Goal: Task Accomplishment & Management: Manage account settings

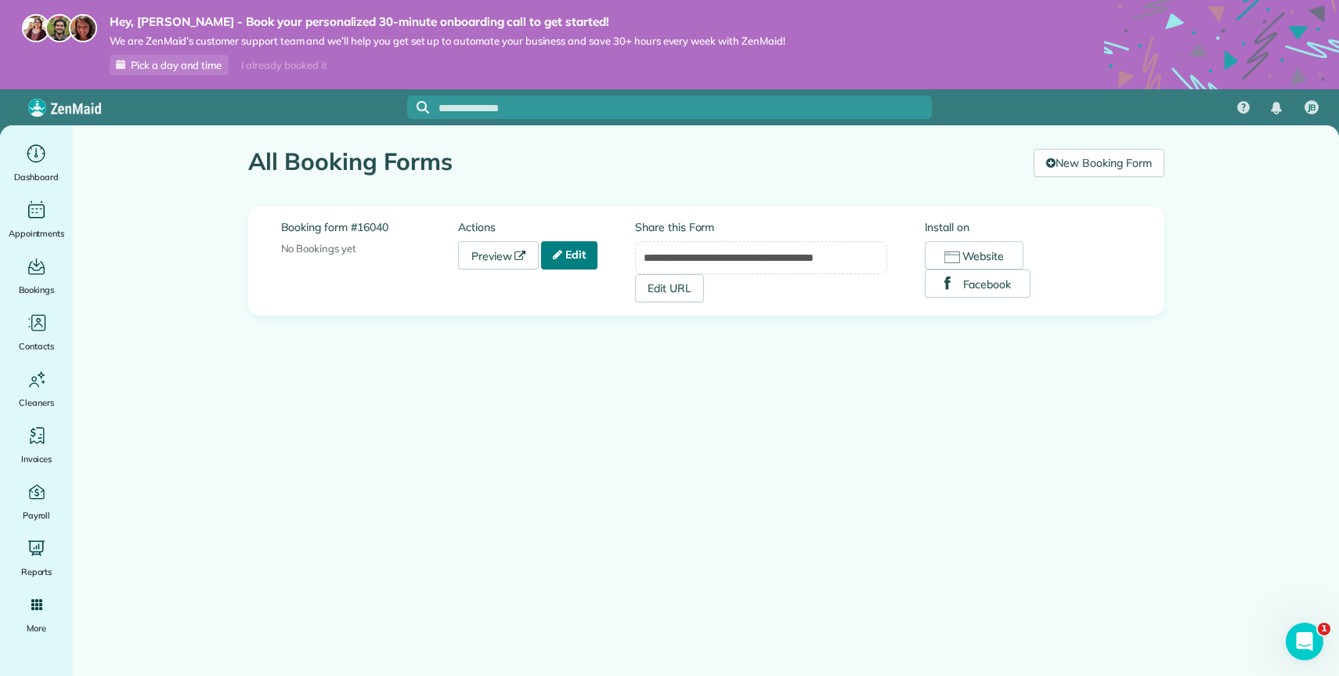
click at [561, 265] on link "Edit" at bounding box center [569, 255] width 56 height 28
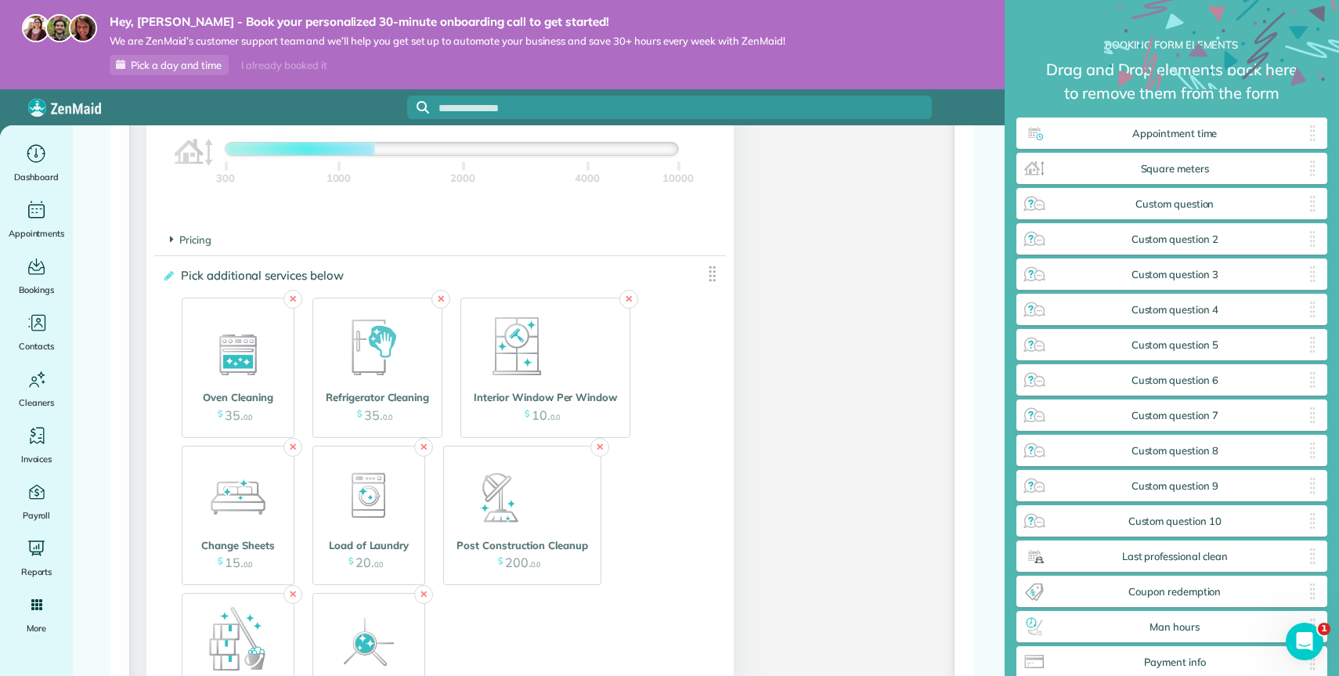
scroll to position [1607, 0]
click at [518, 359] on img at bounding box center [517, 345] width 78 height 78
click at [708, 279] on img at bounding box center [712, 273] width 20 height 20
click at [168, 280] on icon at bounding box center [168, 274] width 12 height 11
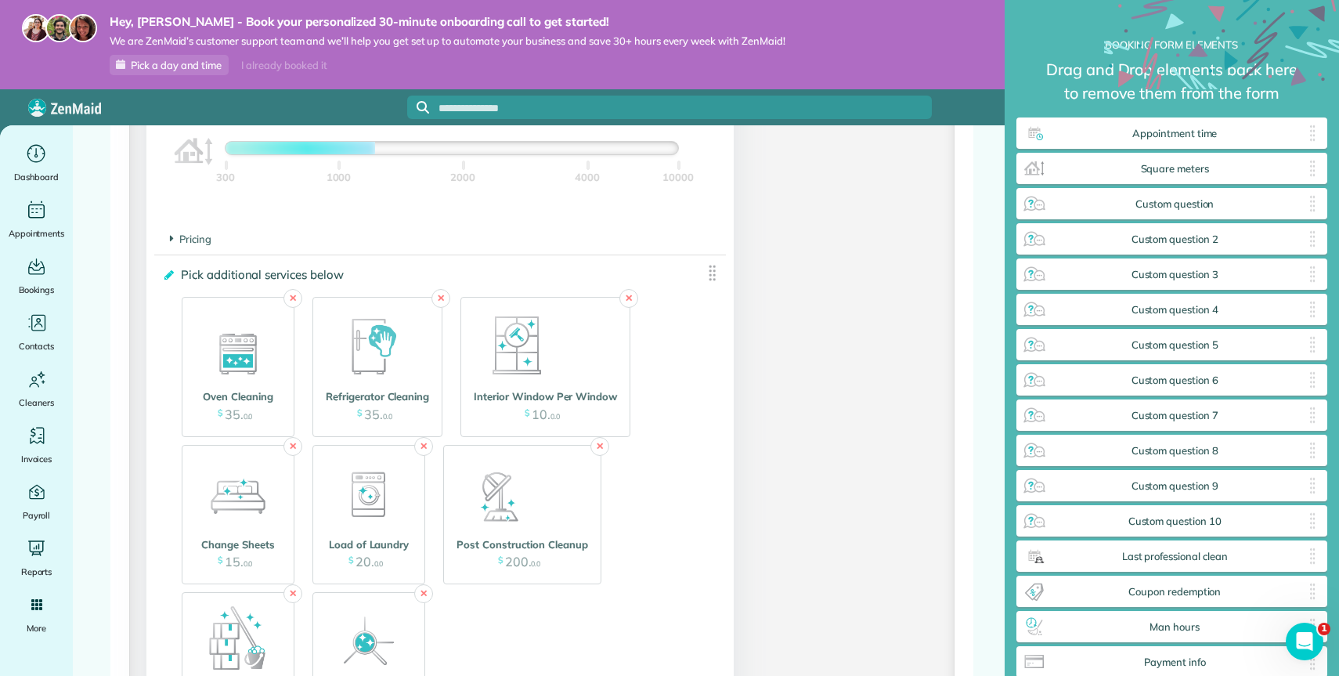
click at [0, 0] on input "**********" at bounding box center [0, 0] width 0 height 0
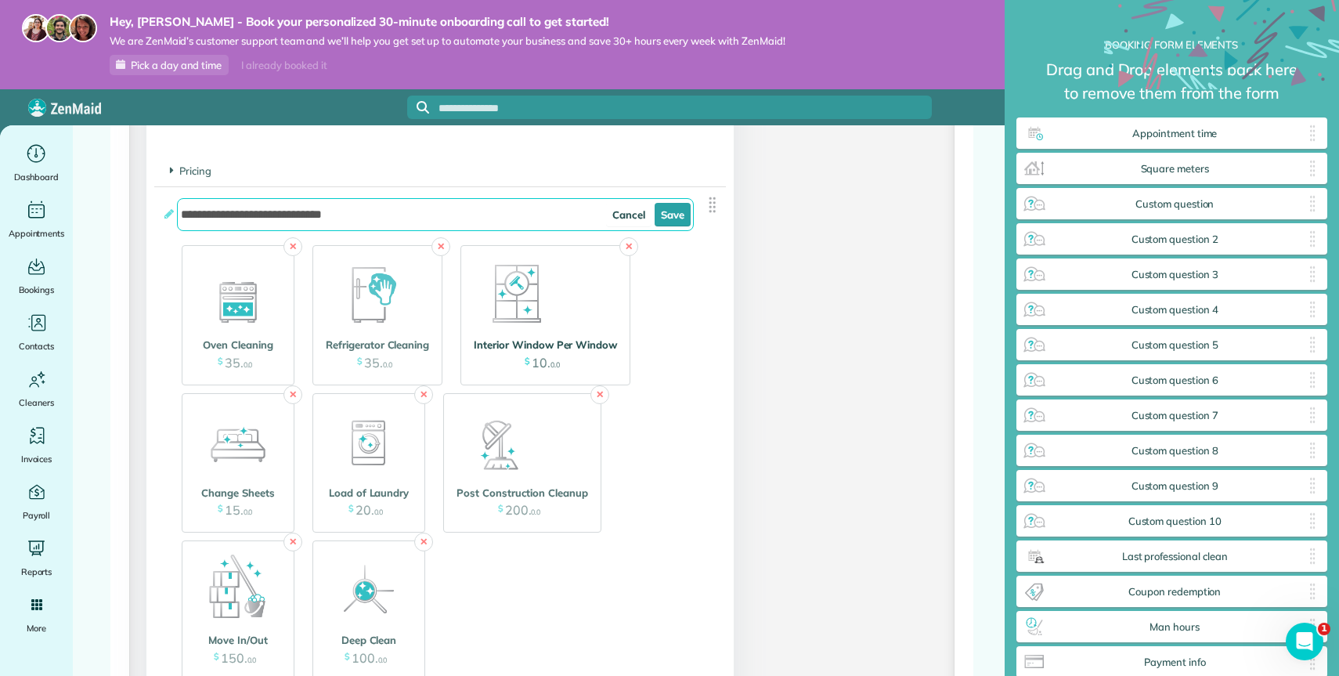
scroll to position [1664, 0]
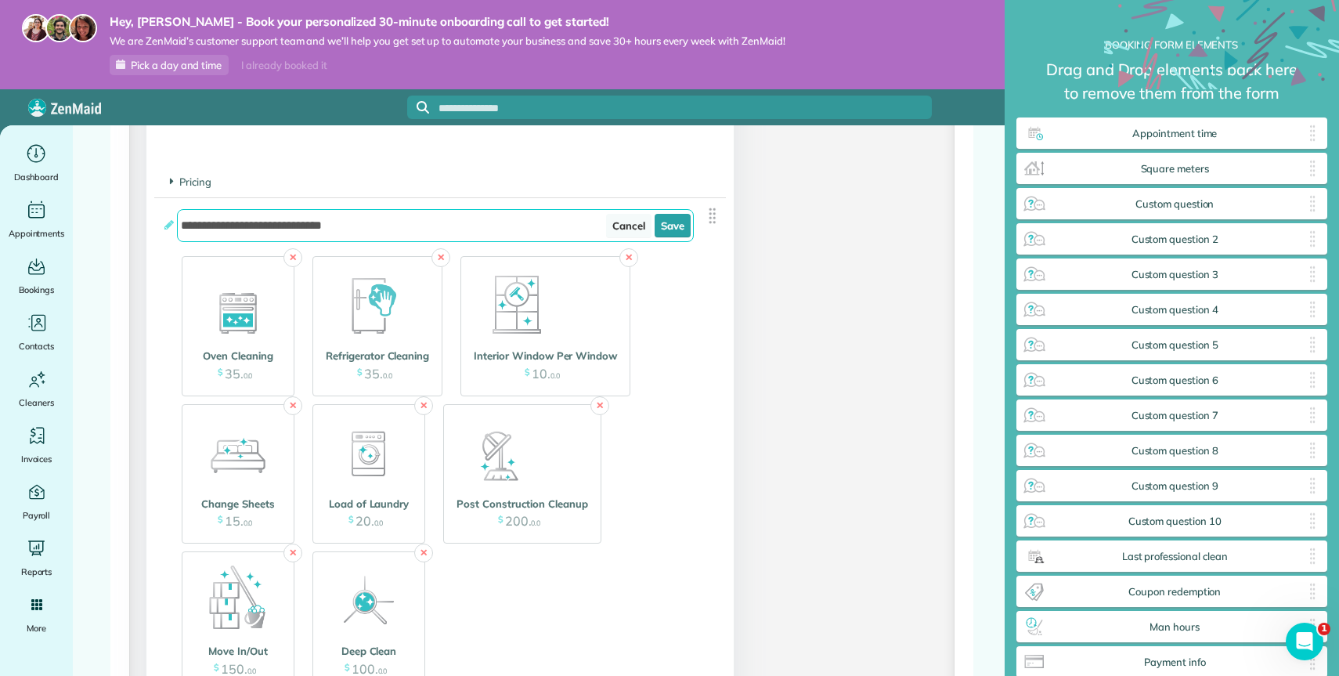
click at [629, 231] on link "Cancel" at bounding box center [628, 225] width 45 height 23
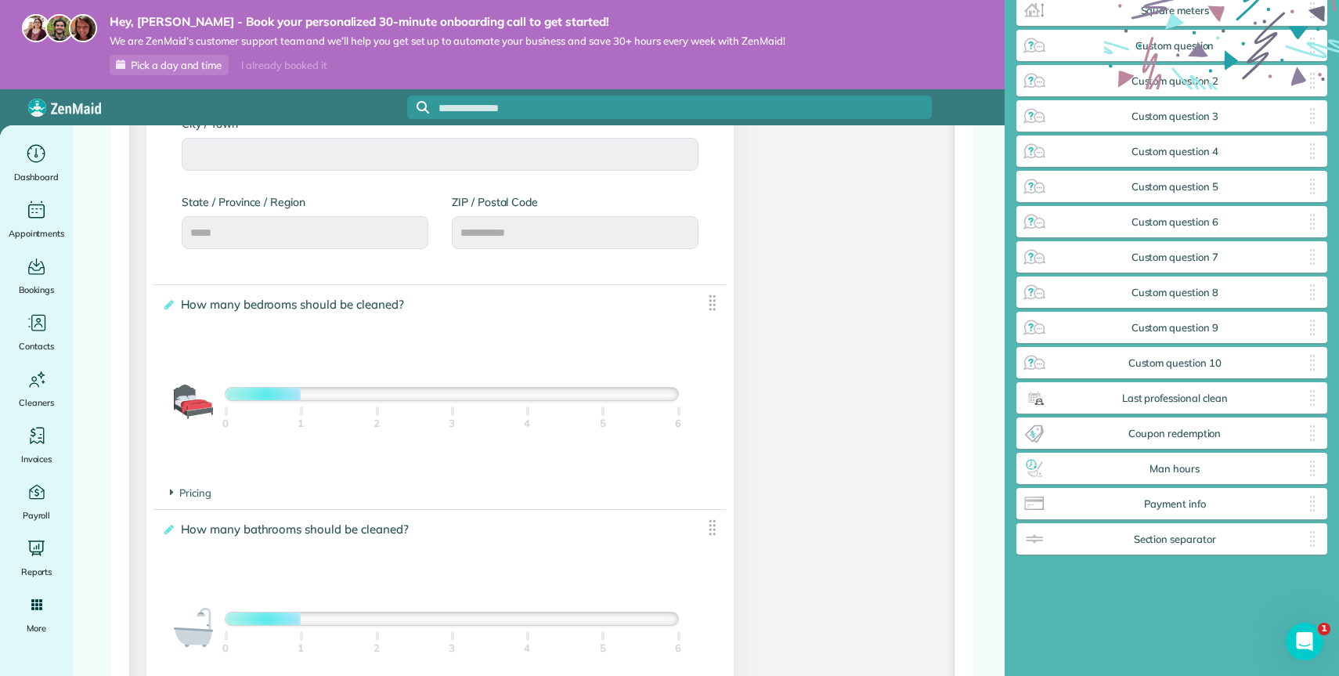
scroll to position [890, 0]
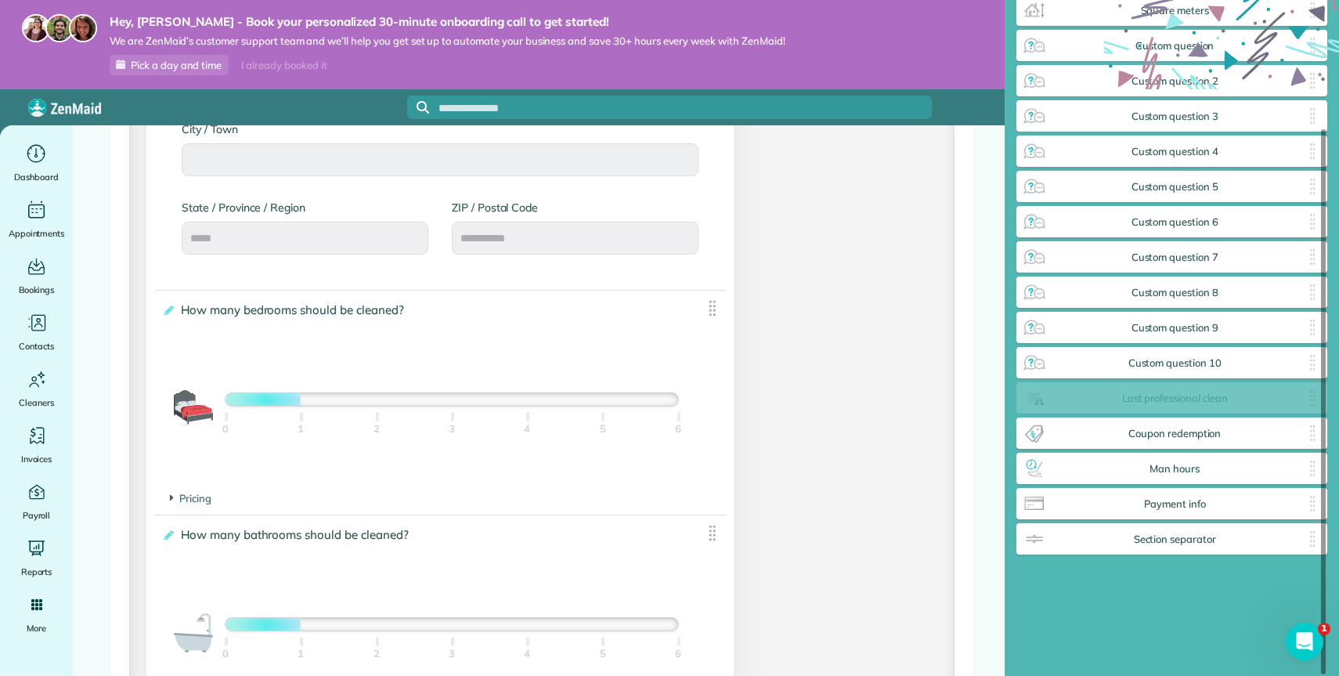
click at [1047, 402] on span "Last professional clean" at bounding box center [1175, 398] width 257 height 13
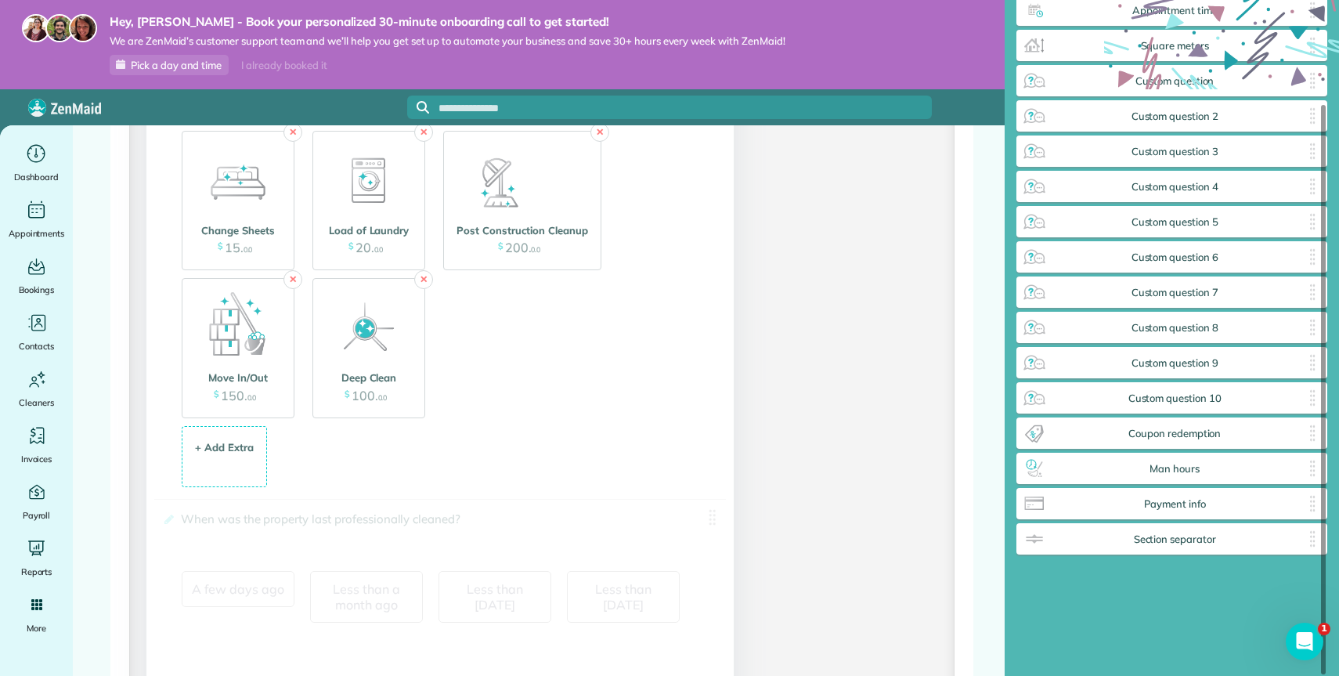
scroll to position [123, 0]
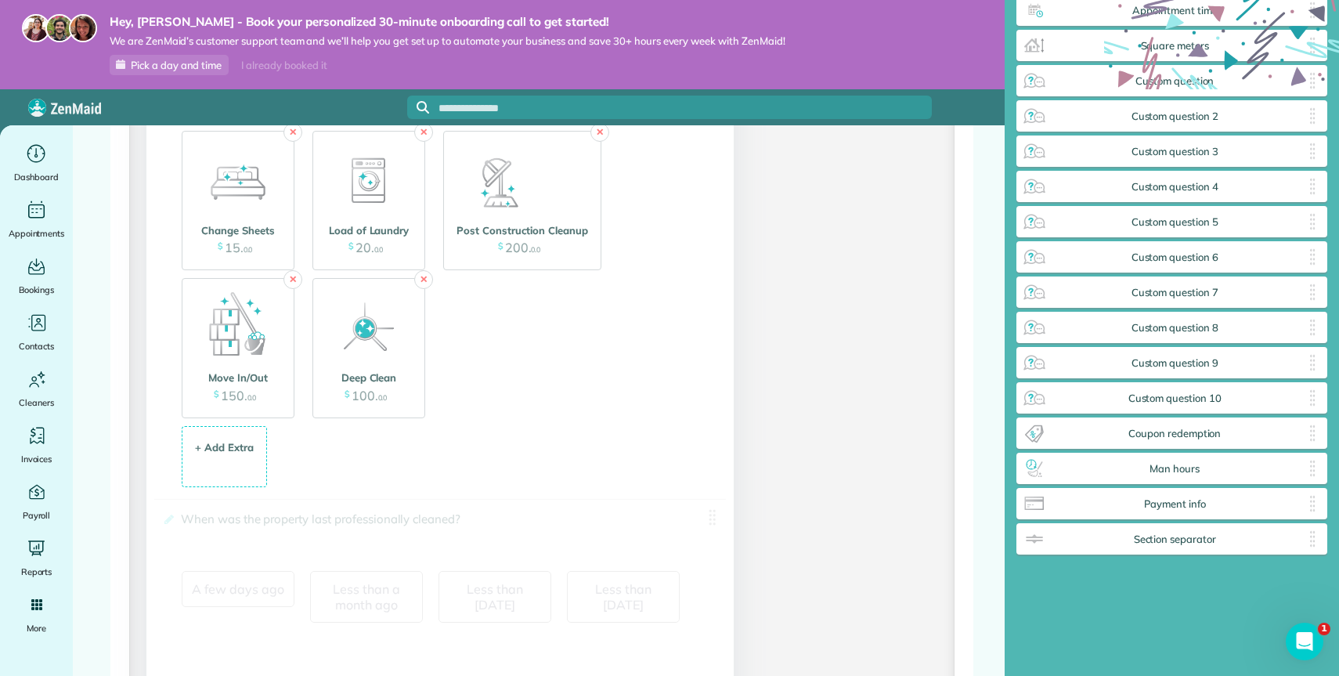
drag, startPoint x: 1077, startPoint y: 399, endPoint x: 506, endPoint y: 545, distance: 589.7
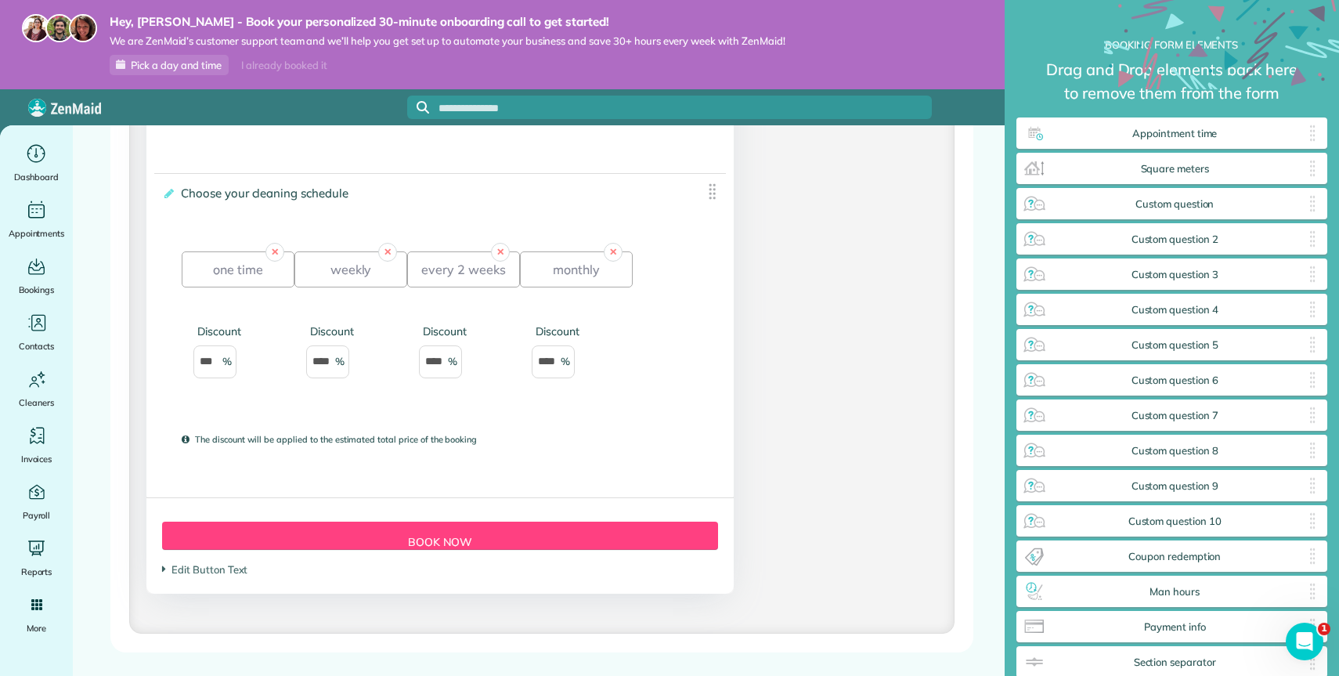
scroll to position [2544, 0]
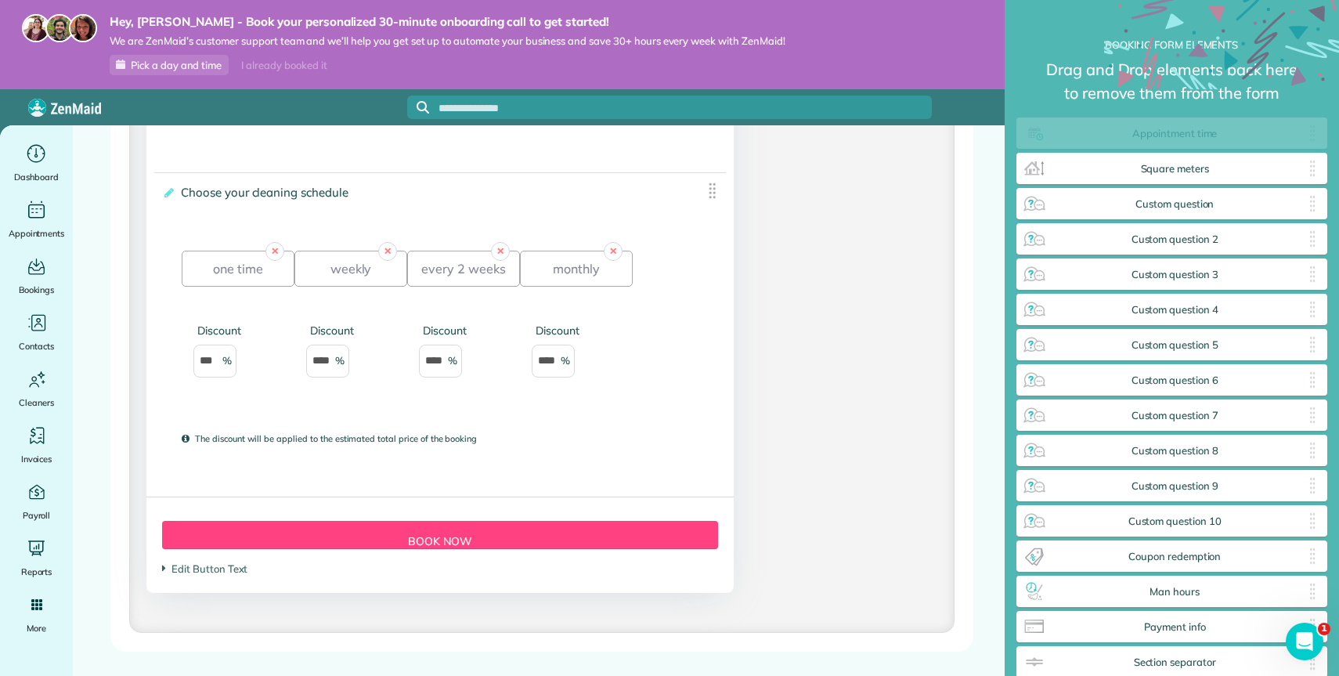
drag, startPoint x: 1095, startPoint y: 125, endPoint x: 469, endPoint y: 515, distance: 737.7
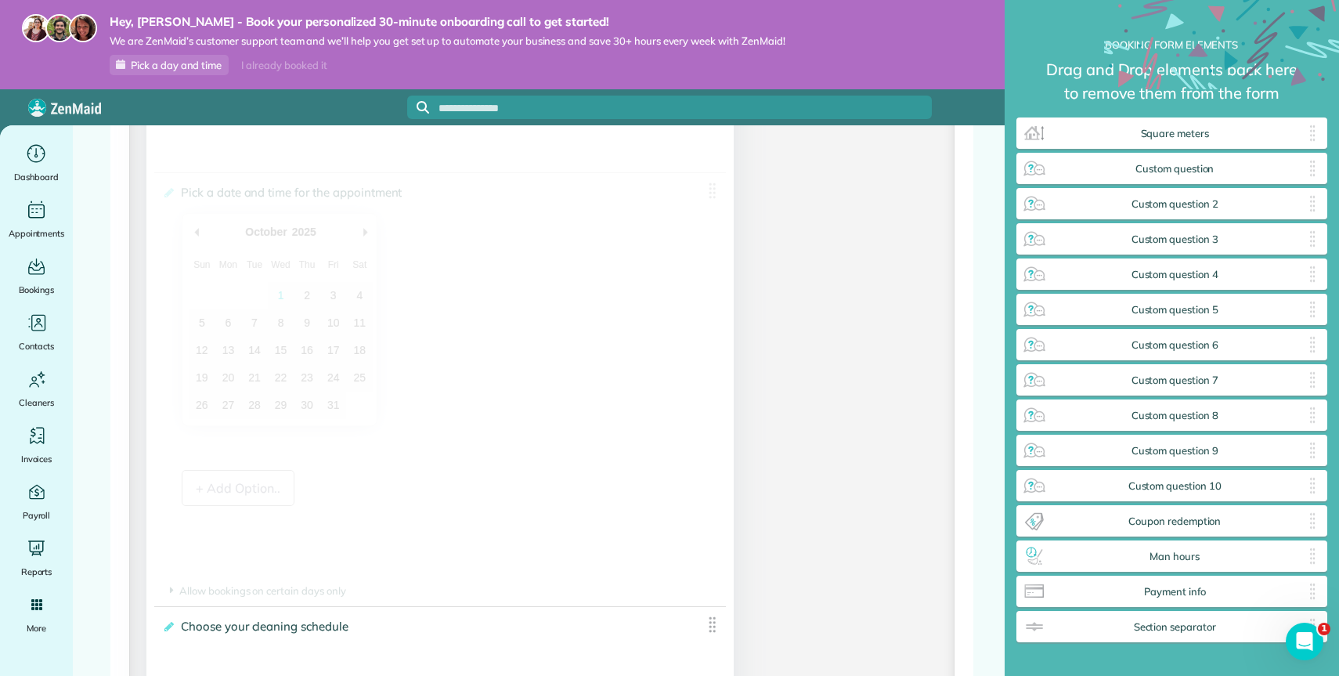
drag, startPoint x: 1076, startPoint y: 136, endPoint x: 535, endPoint y: 491, distance: 646.8
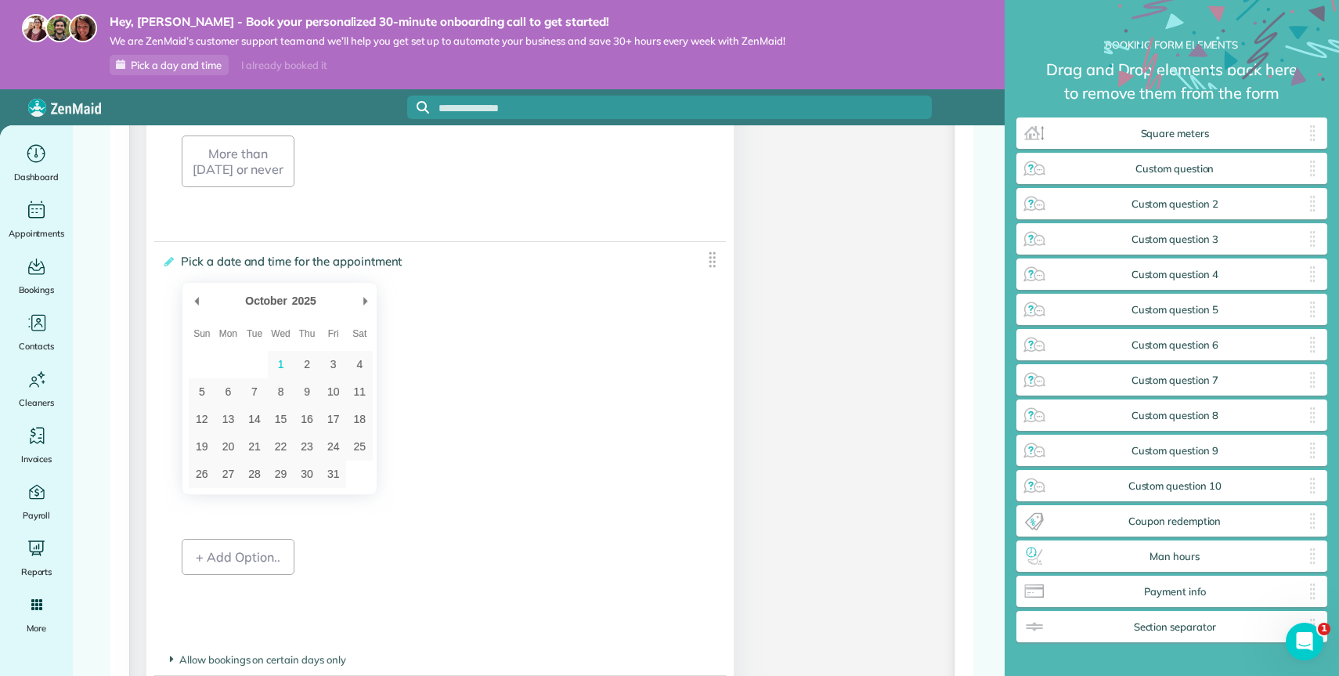
scroll to position [2458, 0]
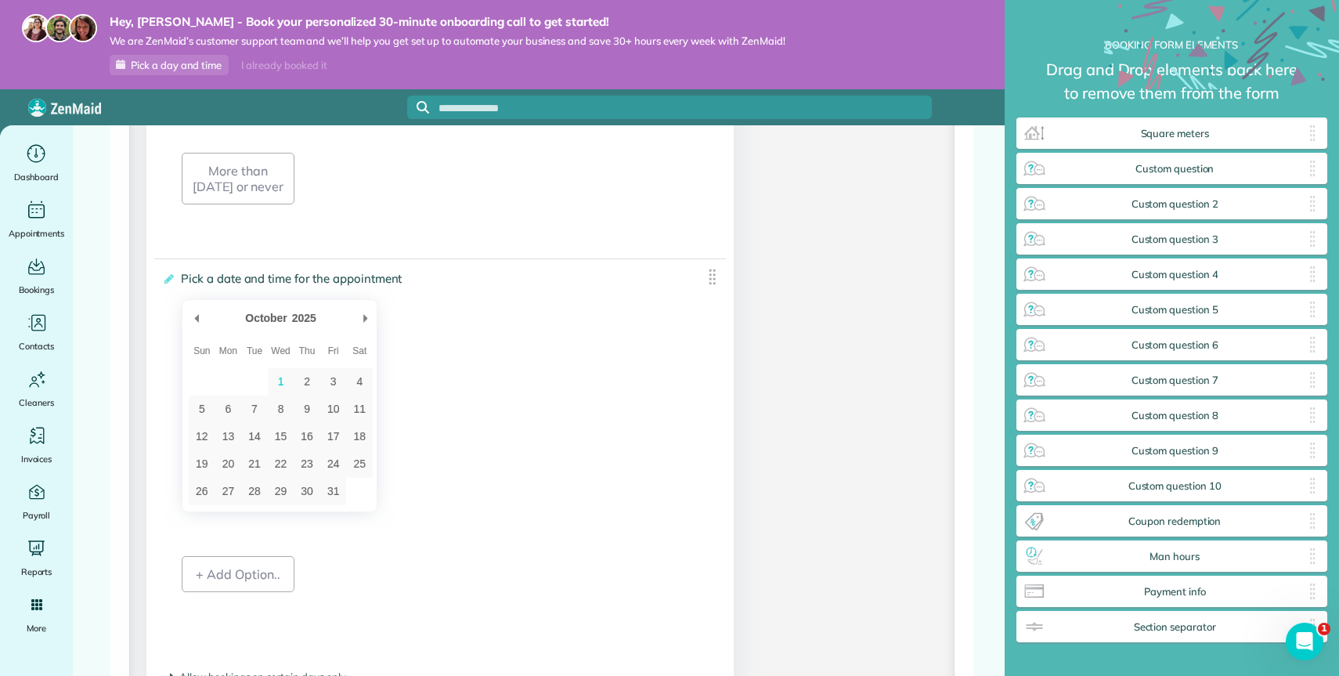
click at [706, 271] on div "**********" at bounding box center [439, 460] width 571 height 402
click at [707, 287] on img at bounding box center [712, 277] width 20 height 20
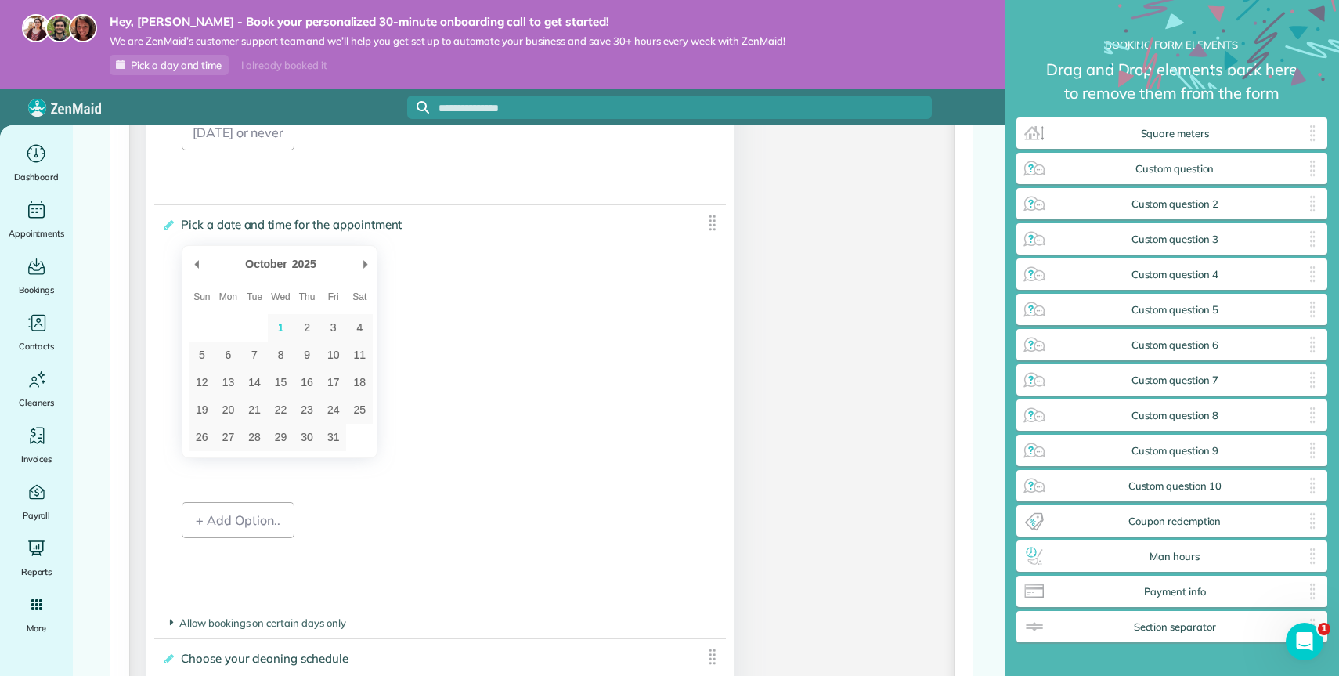
scroll to position [2494, 0]
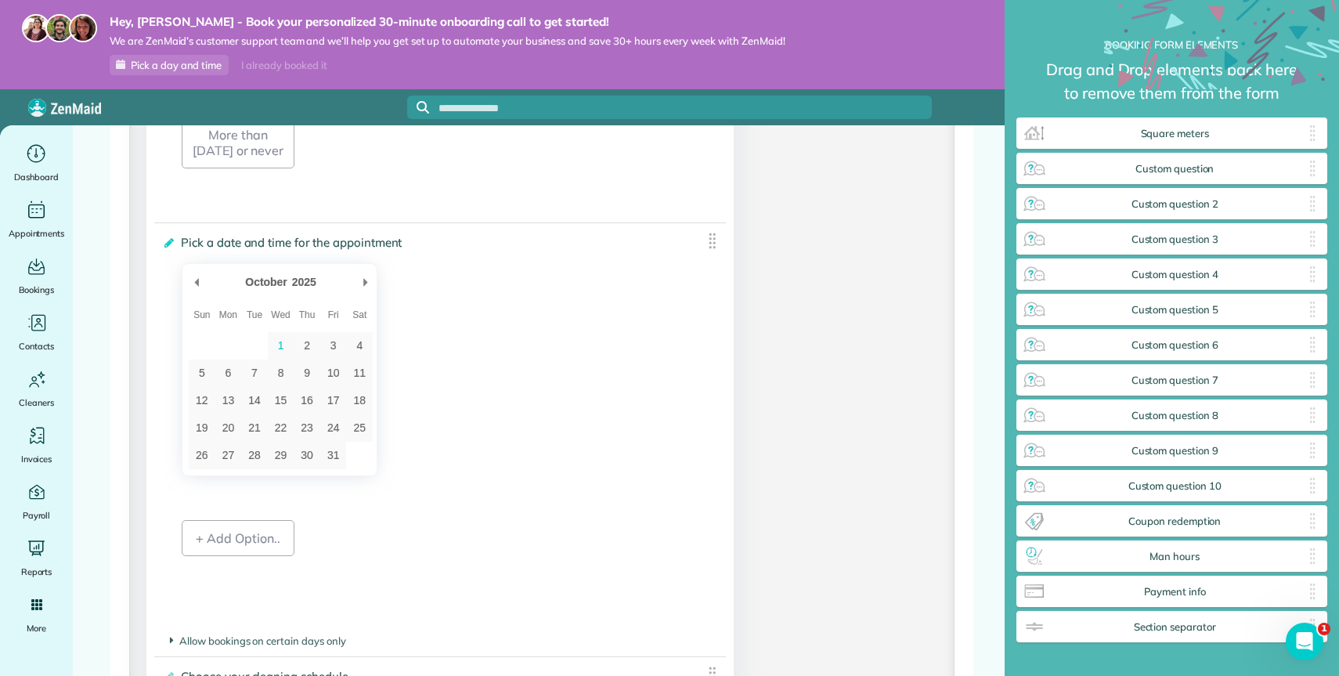
click at [168, 248] on icon at bounding box center [168, 242] width 12 height 11
click at [0, 0] on input "**********" at bounding box center [0, 0] width 0 height 0
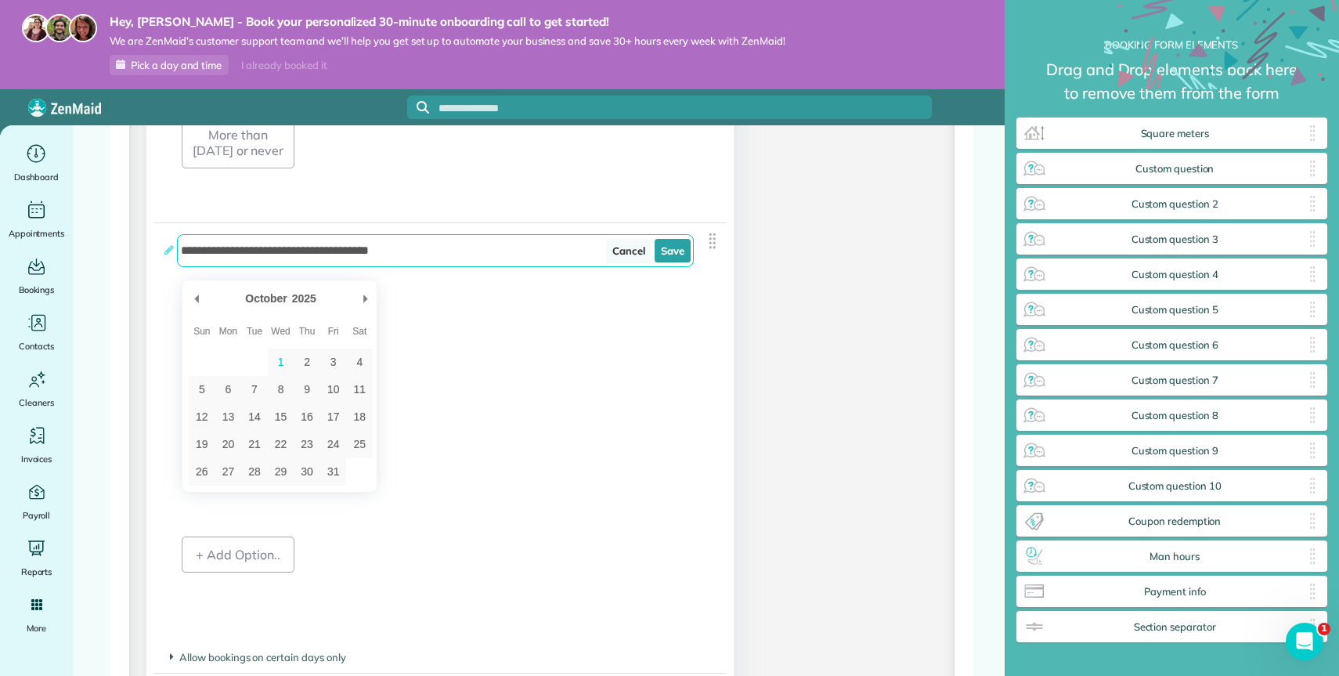
click at [639, 258] on link "Cancel" at bounding box center [628, 250] width 45 height 23
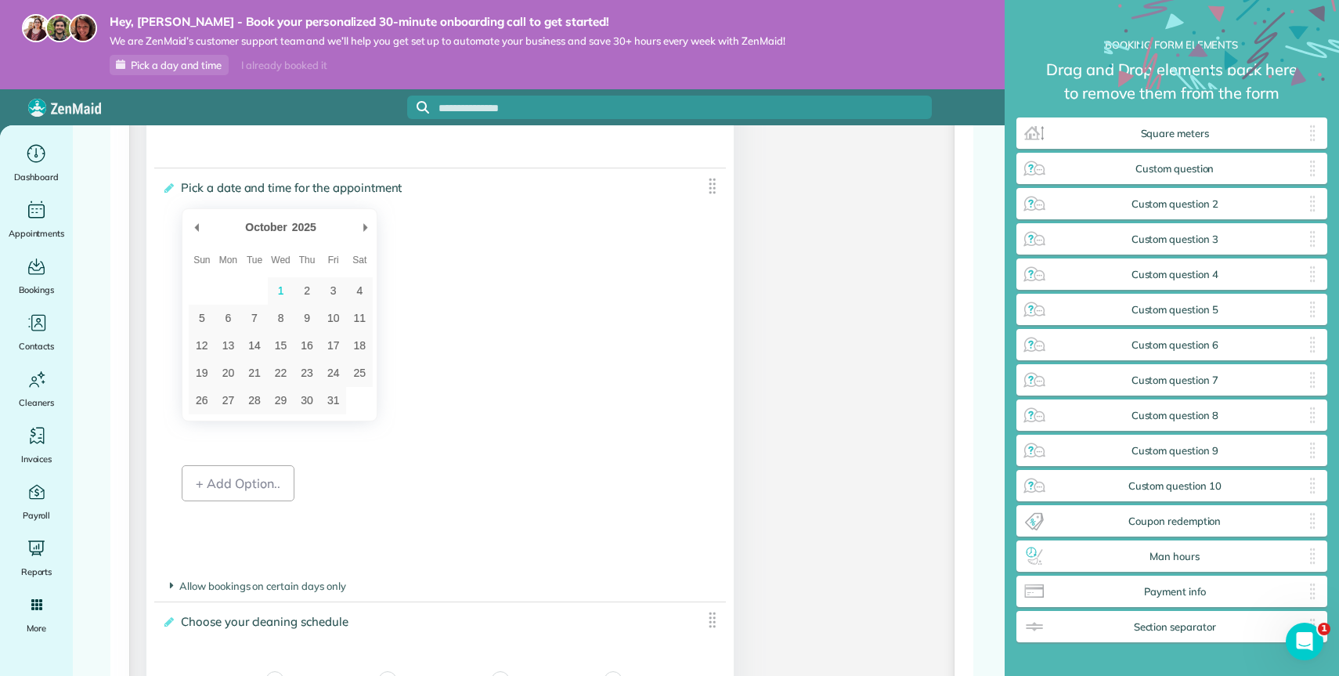
scroll to position [2459, 0]
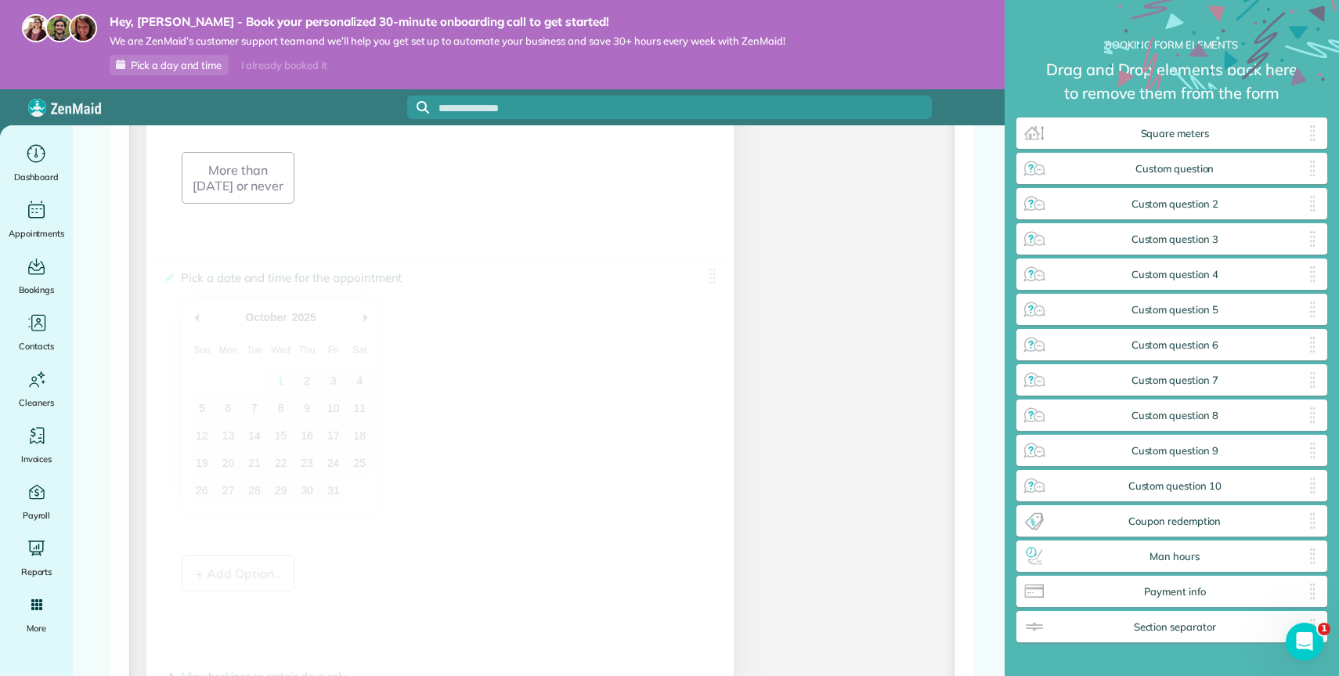
drag, startPoint x: 712, startPoint y: 287, endPoint x: 666, endPoint y: 522, distance: 240.0
click at [666, 522] on div "**********" at bounding box center [439, 459] width 571 height 402
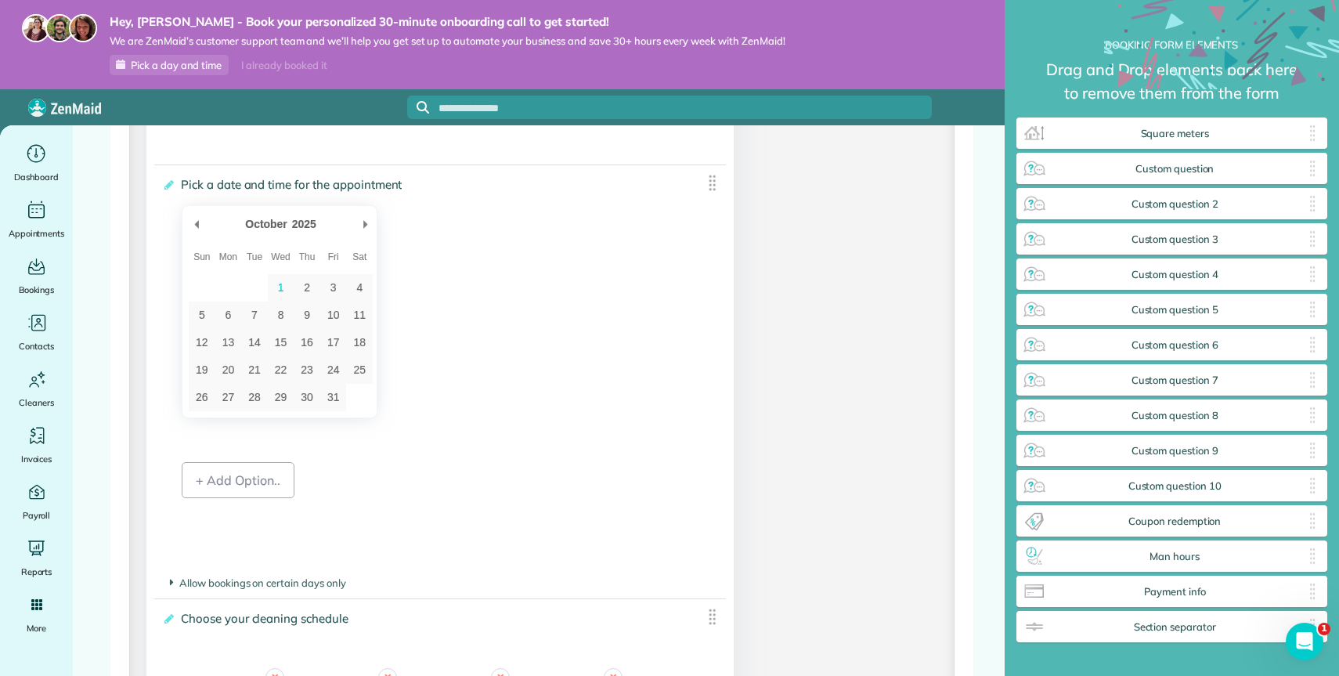
scroll to position [2543, 0]
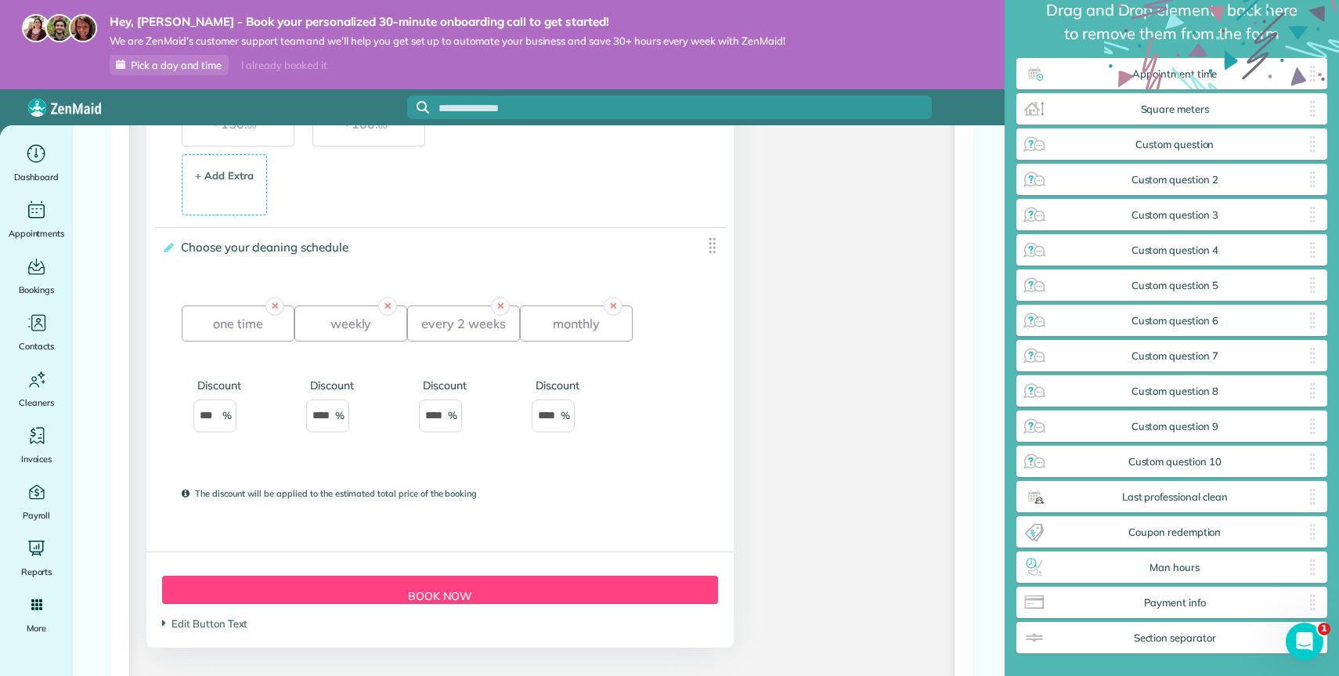
scroll to position [2177, 0]
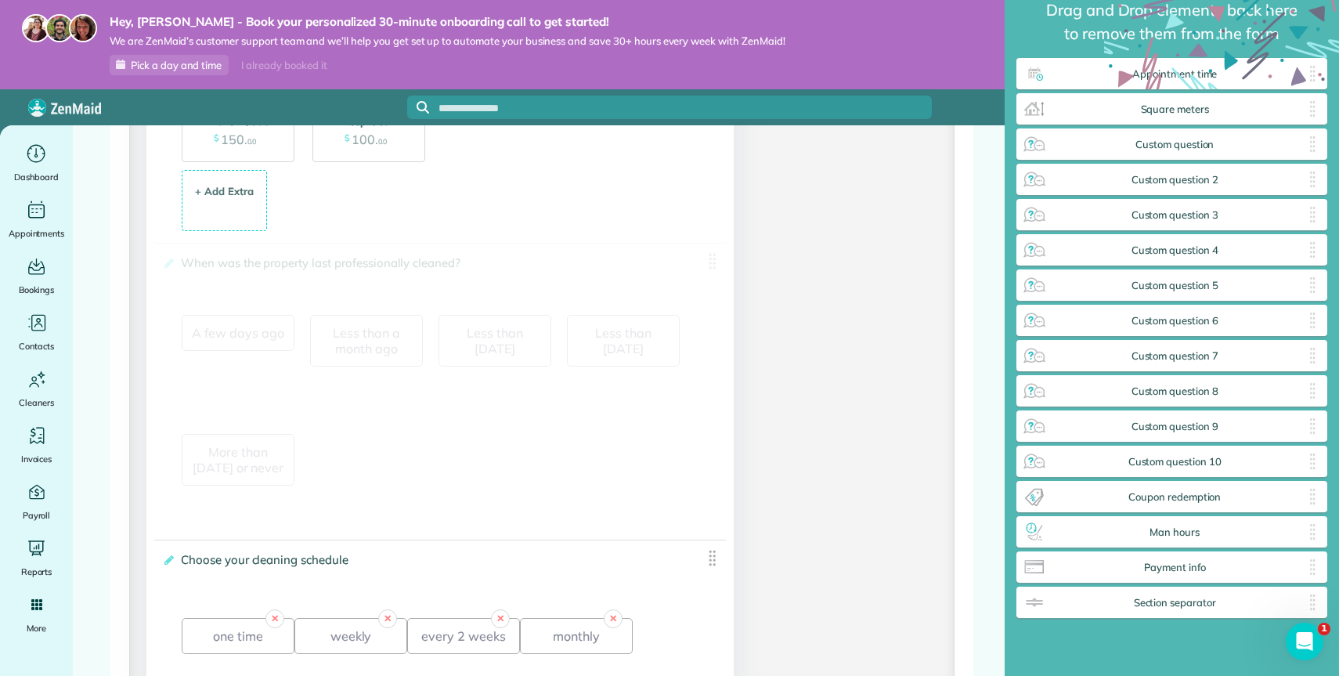
drag, startPoint x: 1084, startPoint y: 490, endPoint x: 542, endPoint y: 315, distance: 570.1
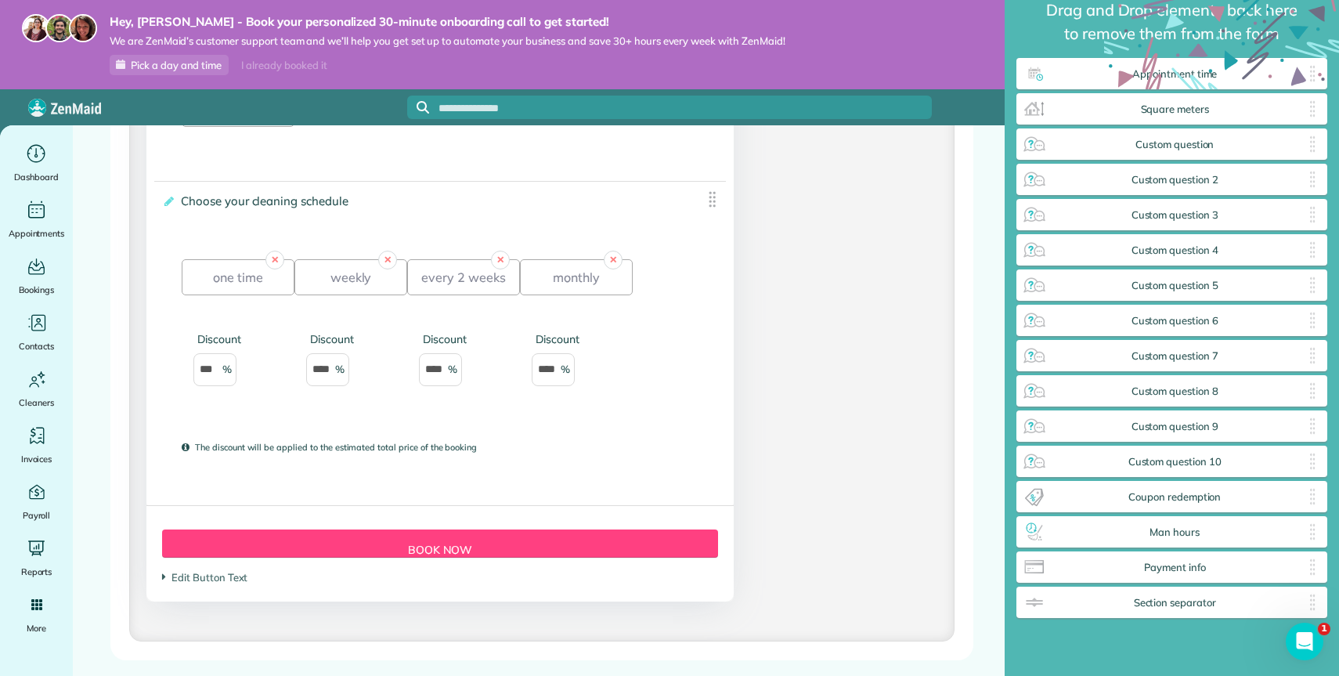
scroll to position [2528, 0]
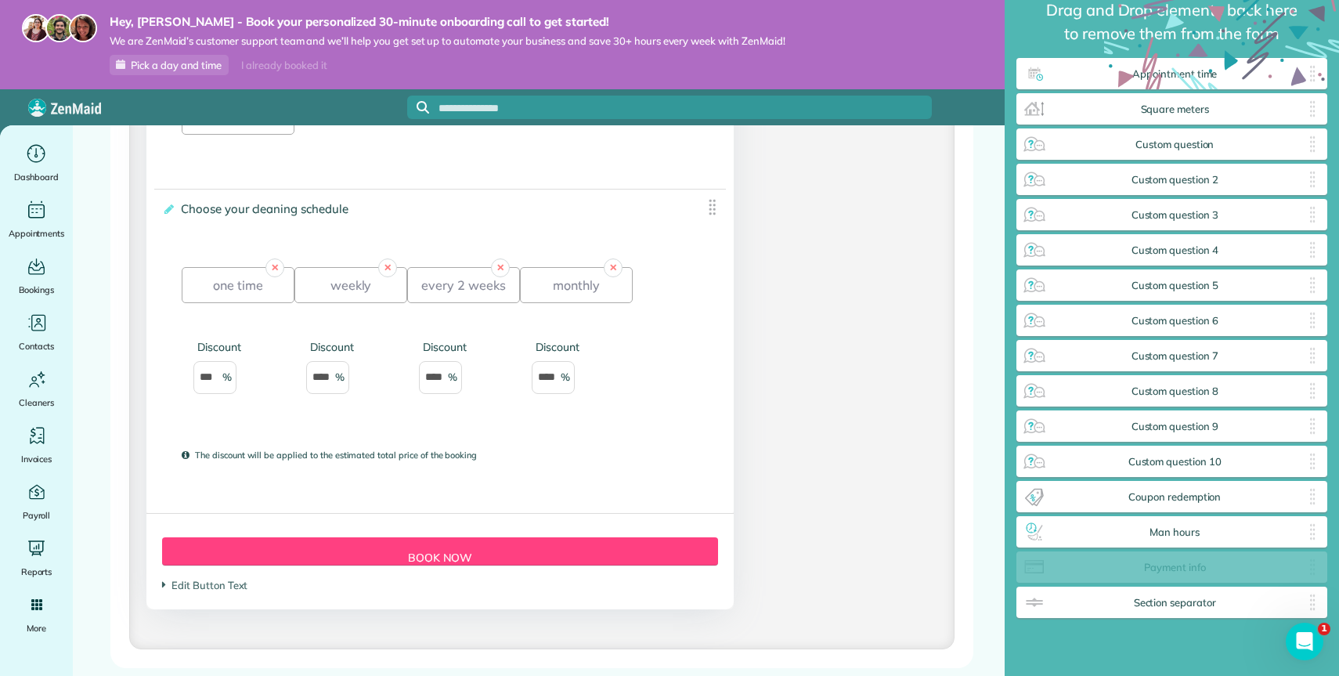
drag, startPoint x: 1111, startPoint y: 561, endPoint x: 622, endPoint y: 528, distance: 490.3
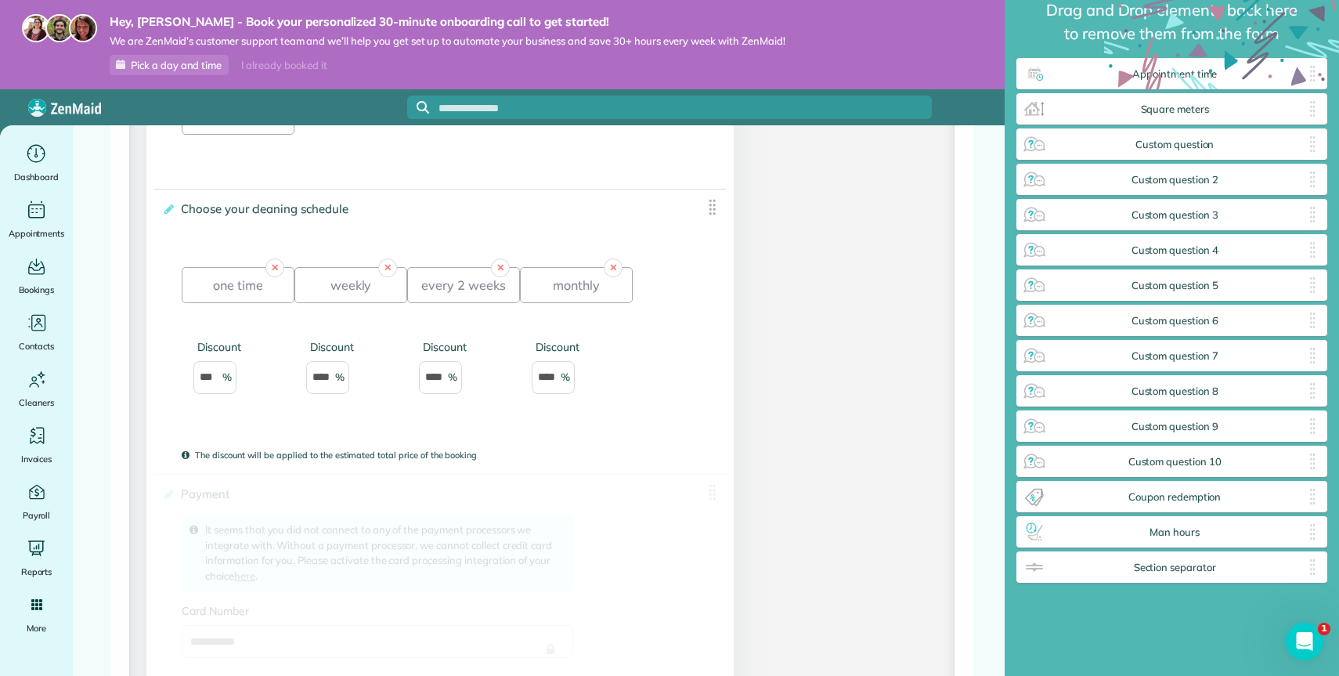
drag, startPoint x: 1047, startPoint y: 572, endPoint x: 492, endPoint y: 505, distance: 559.1
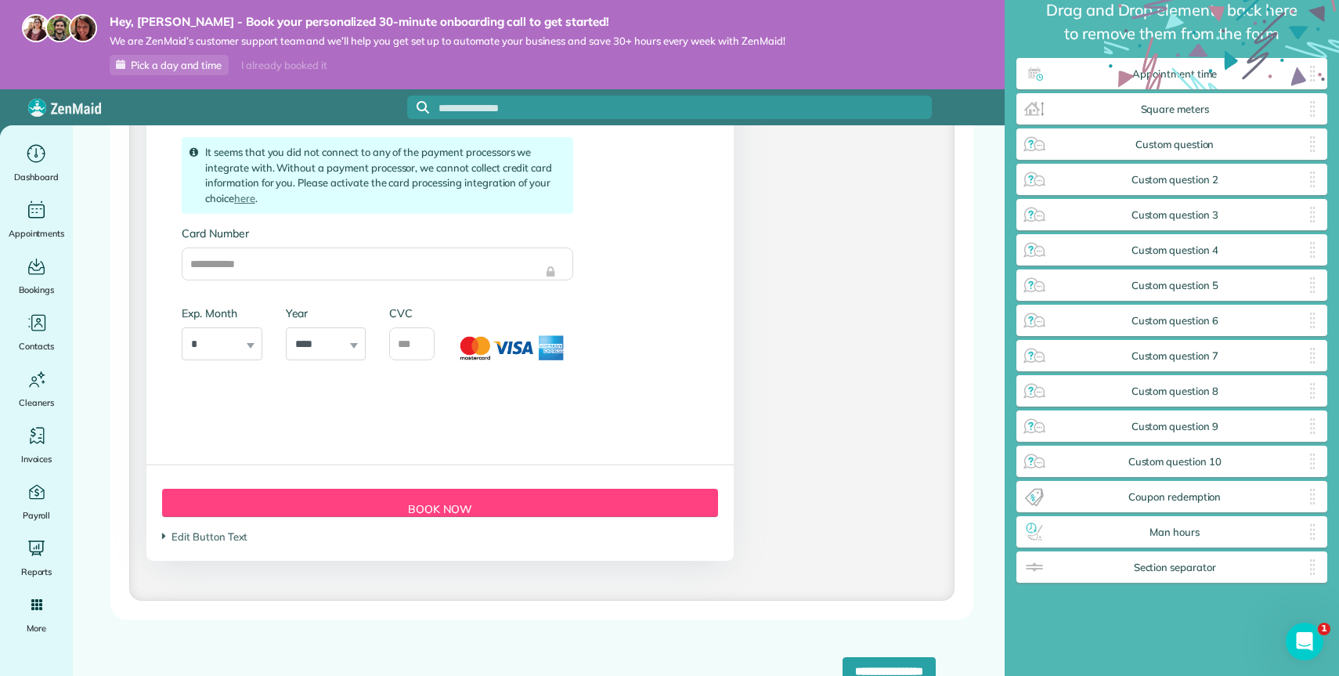
scroll to position [2914, 0]
click at [842, 664] on input "**********" at bounding box center [888, 671] width 93 height 28
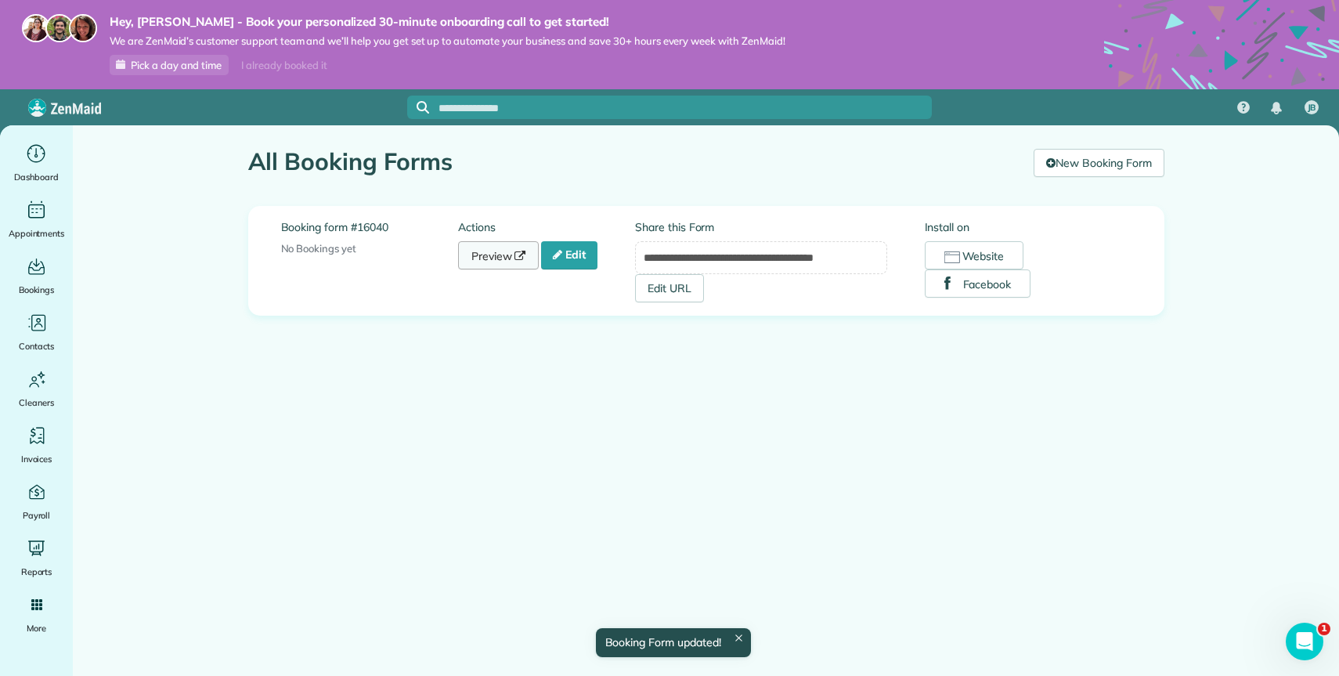
click at [501, 259] on link "Preview" at bounding box center [498, 255] width 81 height 28
click at [567, 261] on link "Edit" at bounding box center [569, 255] width 56 height 28
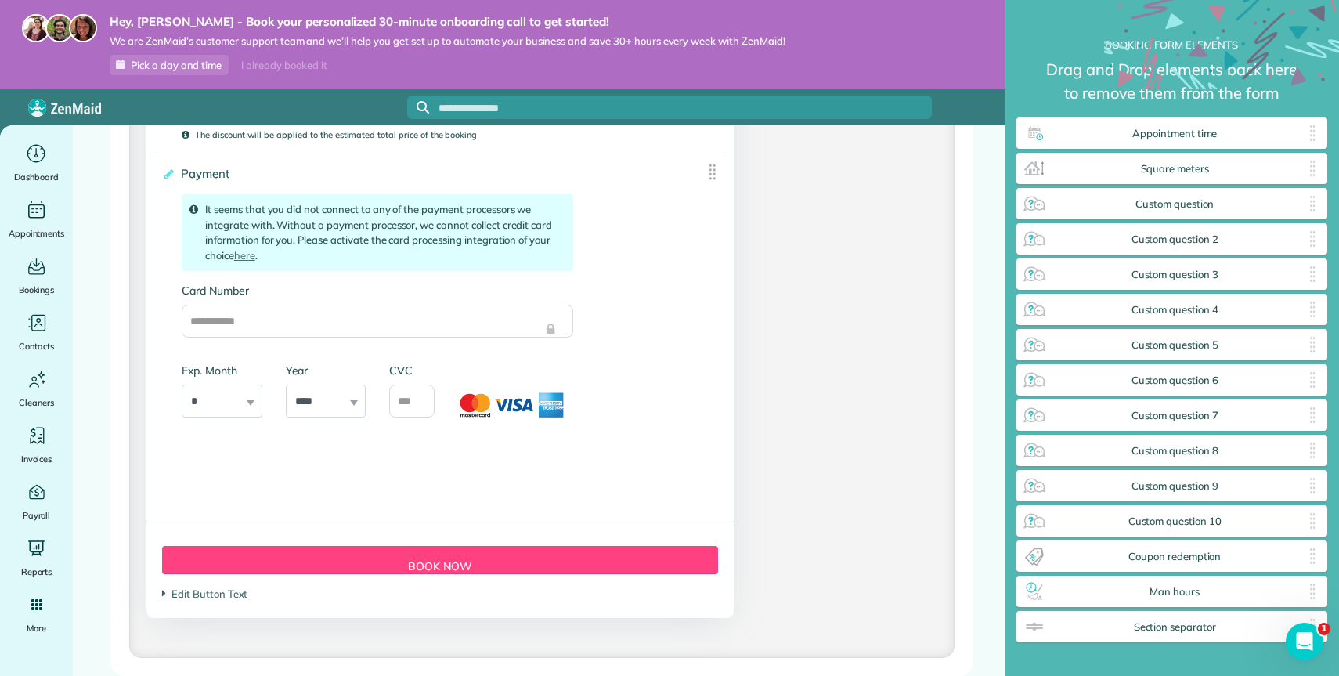
scroll to position [2843, 0]
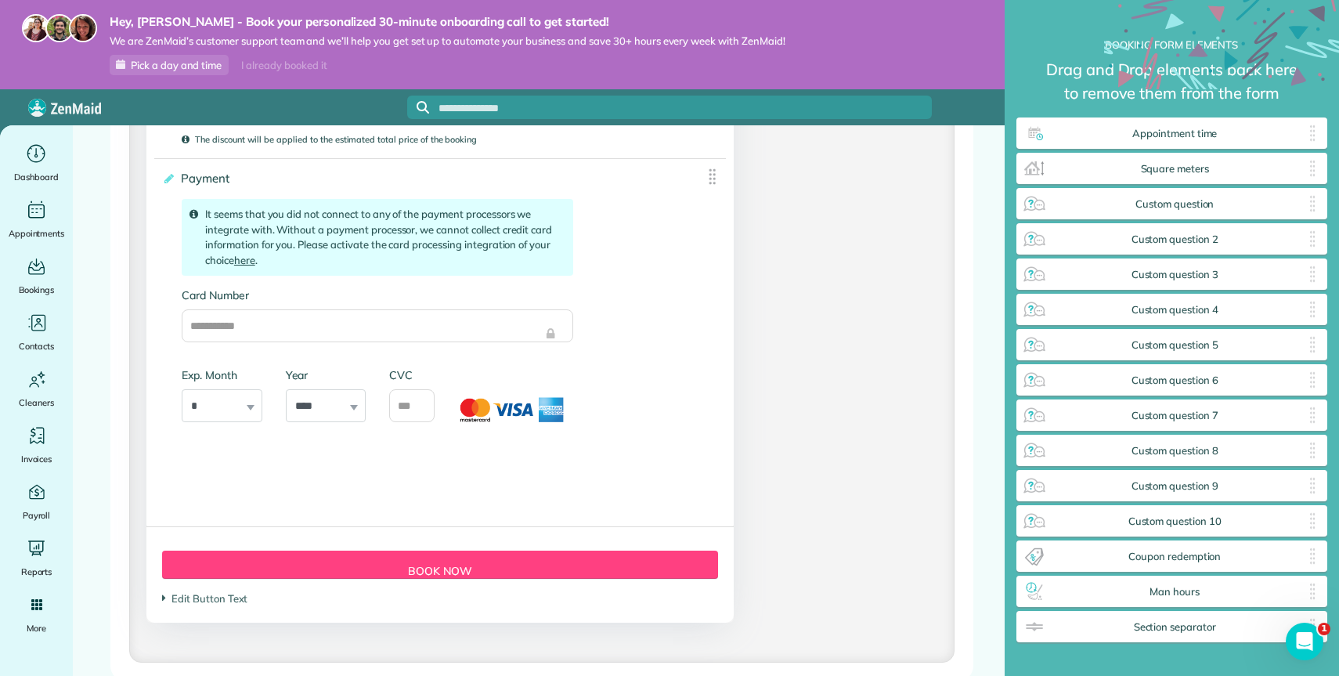
click at [253, 266] on link "here" at bounding box center [244, 260] width 21 height 13
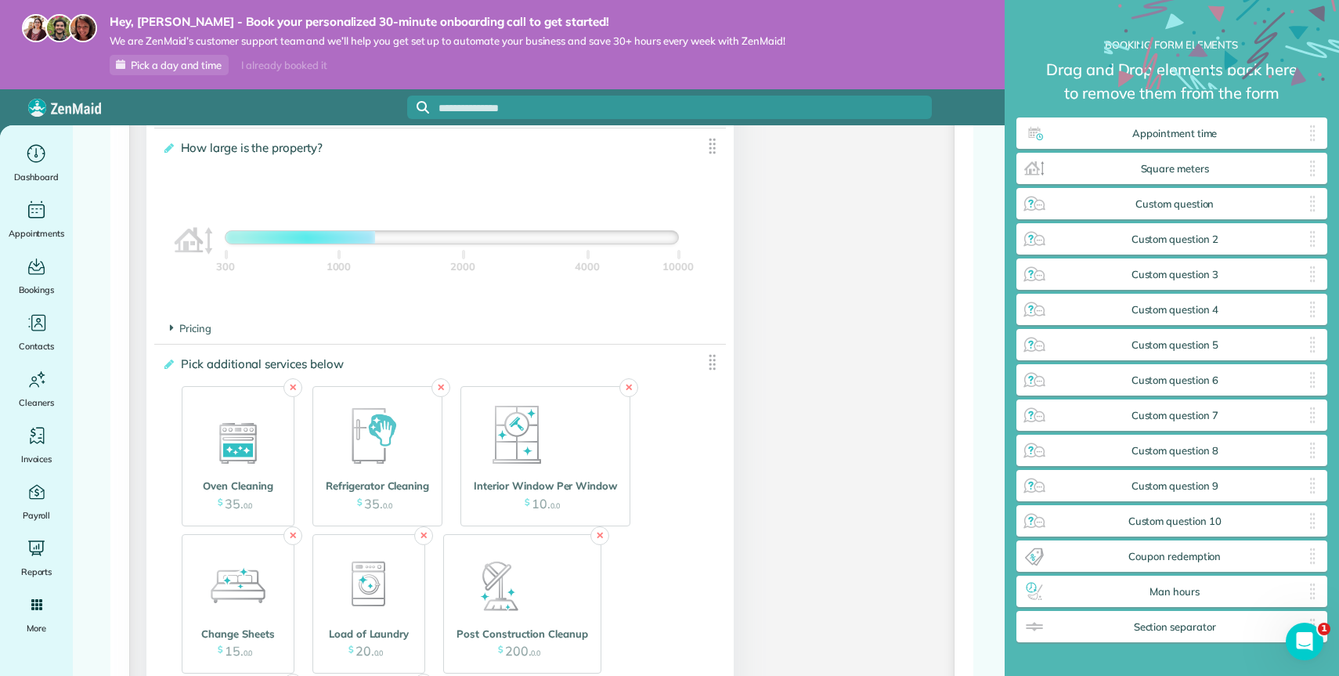
scroll to position [1526, 0]
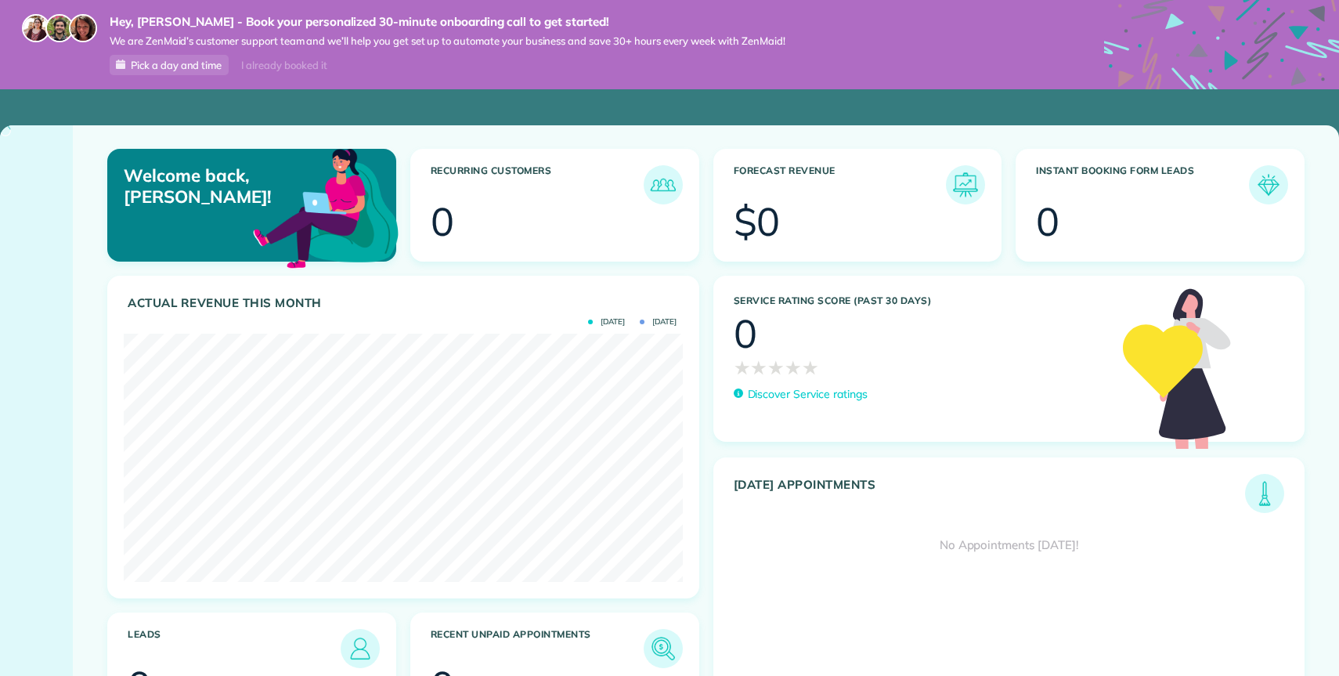
scroll to position [248, 558]
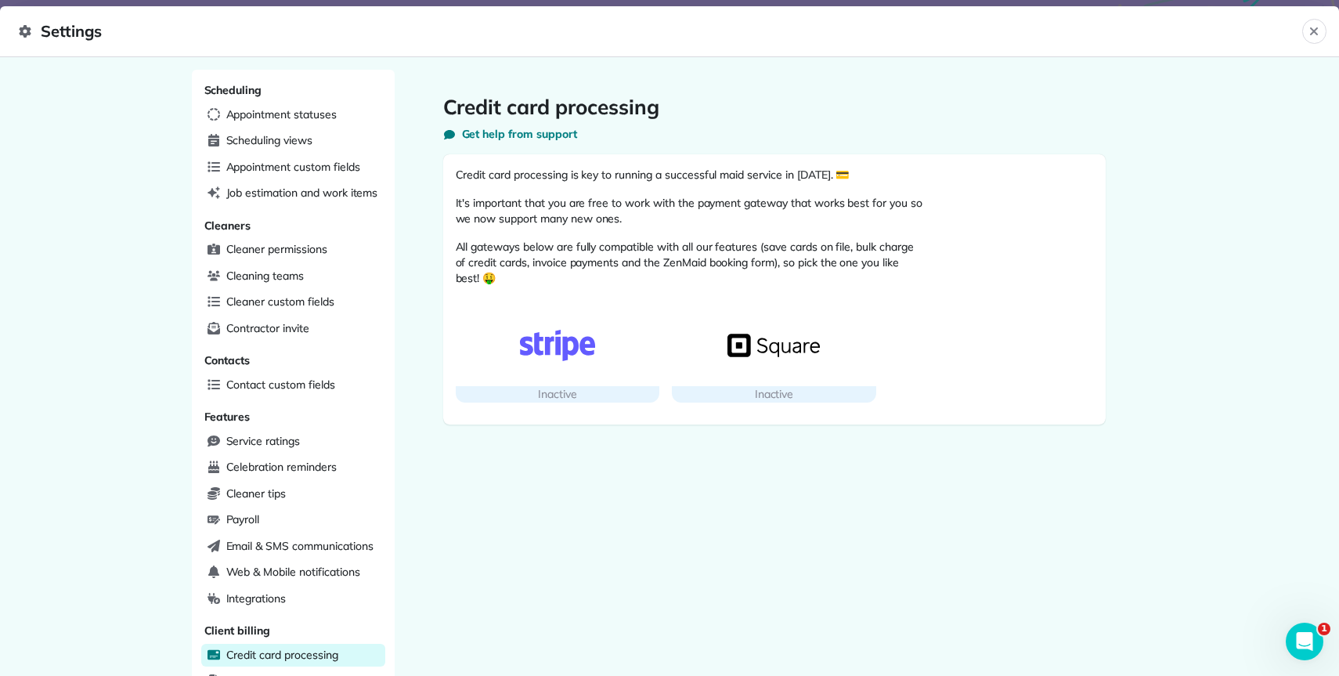
click at [528, 382] on div "button" at bounding box center [558, 345] width 204 height 81
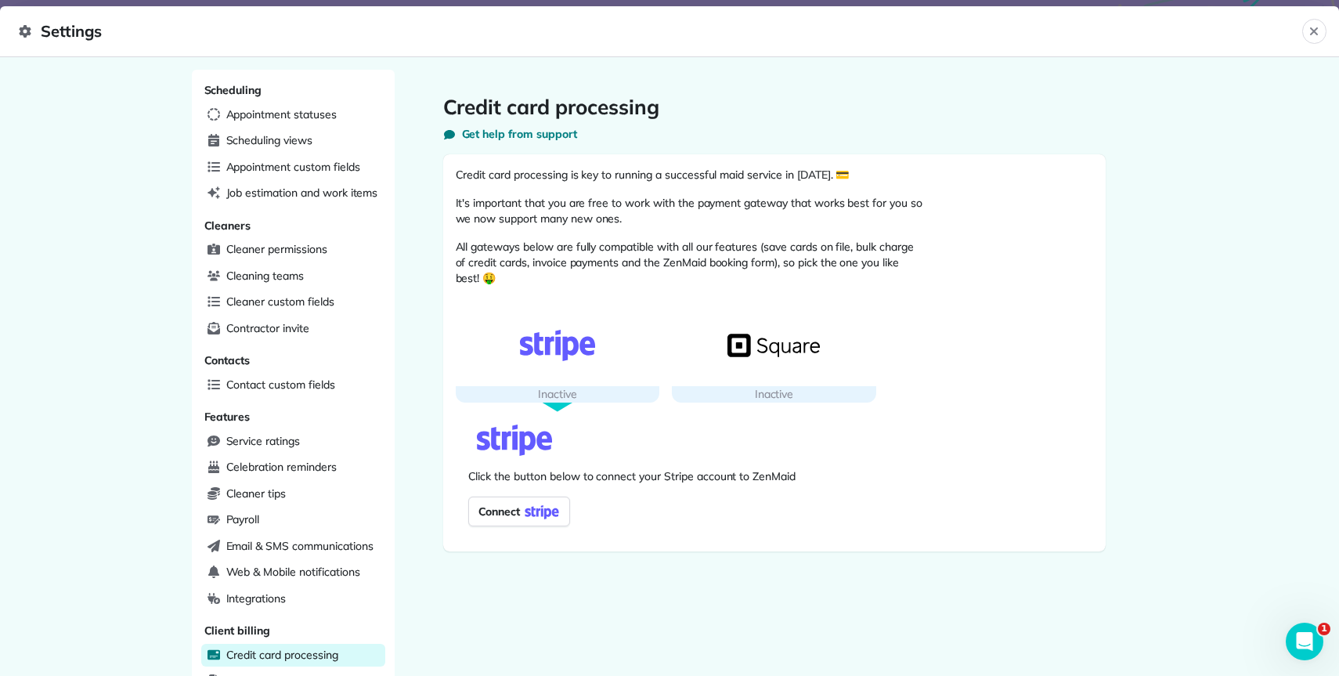
click at [499, 514] on span "Connect" at bounding box center [496, 511] width 49 height 22
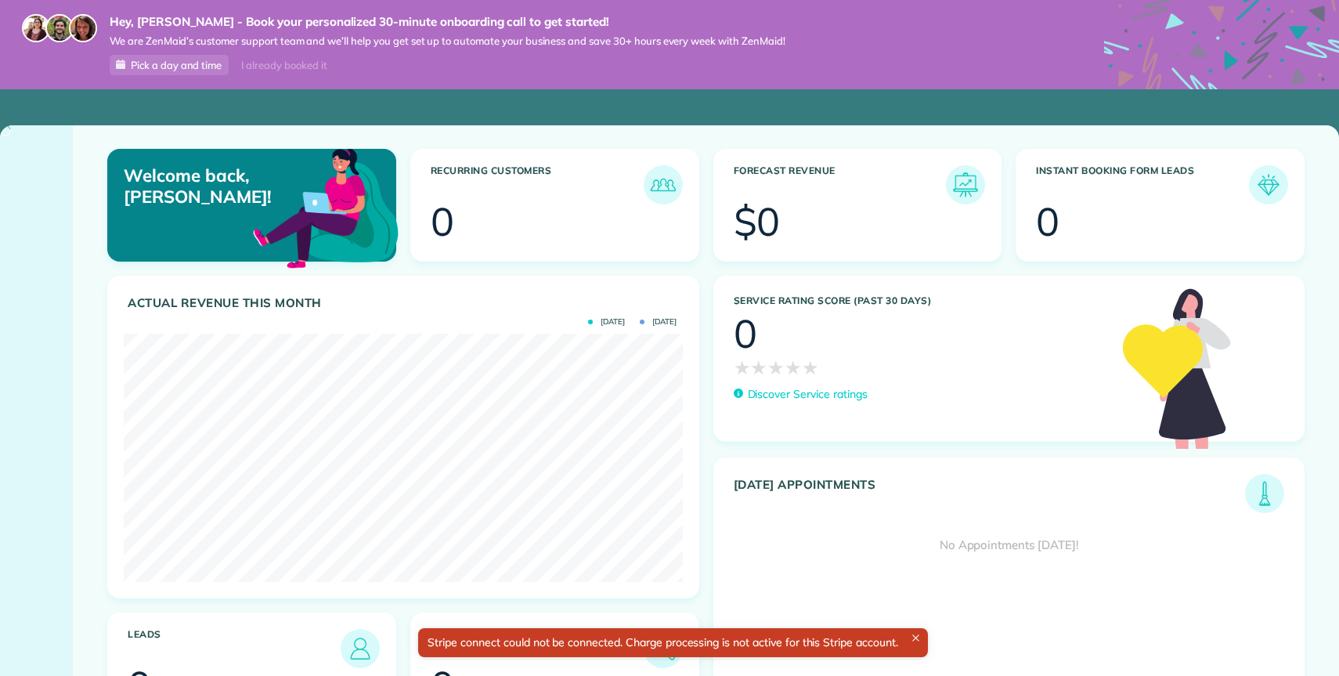
scroll to position [248, 558]
